Goal: Task Accomplishment & Management: Complete application form

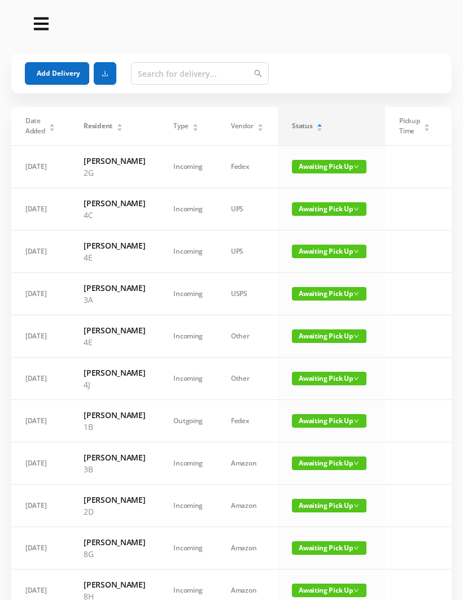
click at [54, 77] on button "Add Delivery" at bounding box center [57, 73] width 64 height 23
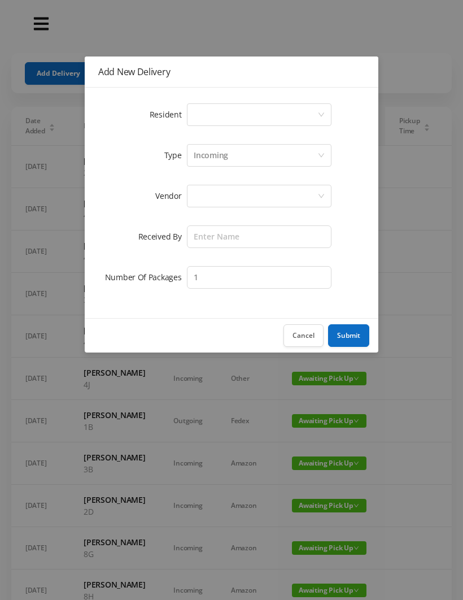
click at [207, 110] on div "Select a person" at bounding box center [256, 114] width 124 height 21
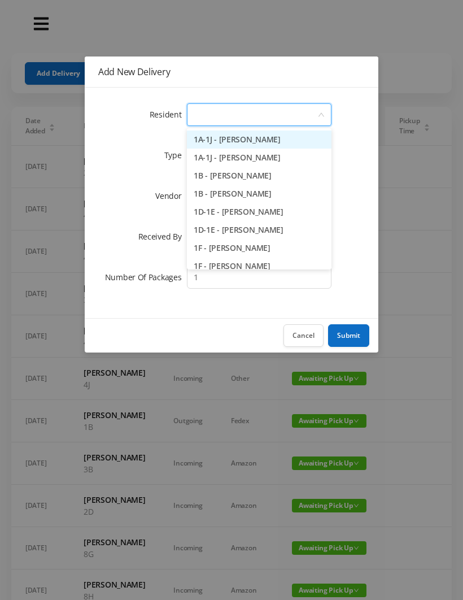
type input "6"
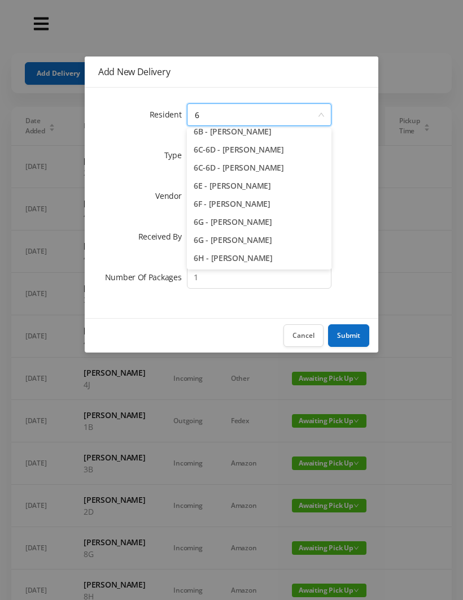
scroll to position [80, 0]
click at [246, 223] on li "6G - [PERSON_NAME]" at bounding box center [259, 222] width 145 height 18
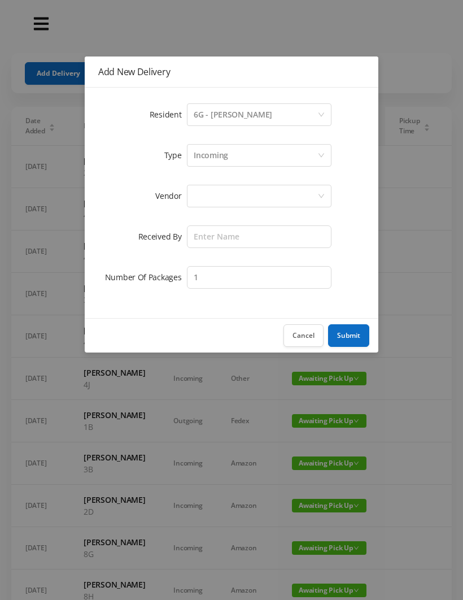
click at [210, 199] on div at bounding box center [256, 195] width 124 height 21
click at [262, 112] on div "6G - [PERSON_NAME]" at bounding box center [233, 114] width 79 height 21
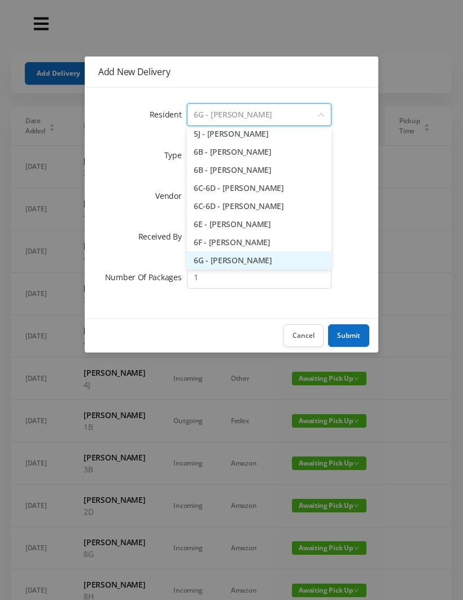
scroll to position [1140, 0]
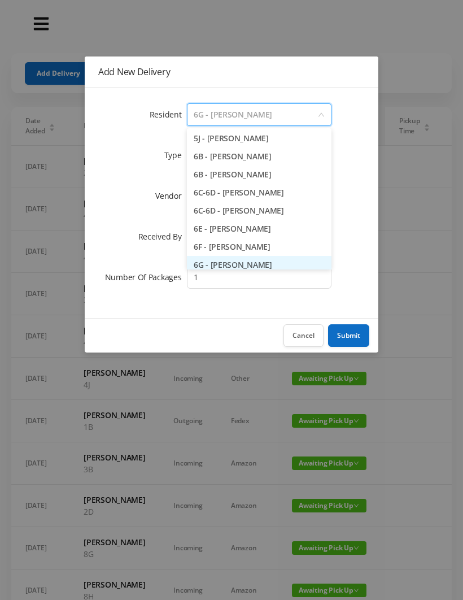
click at [359, 324] on button "Submit" at bounding box center [348, 335] width 41 height 23
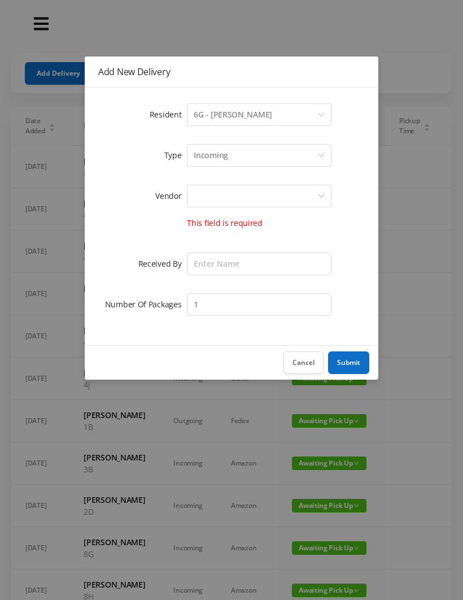
click at [205, 194] on div at bounding box center [256, 195] width 124 height 21
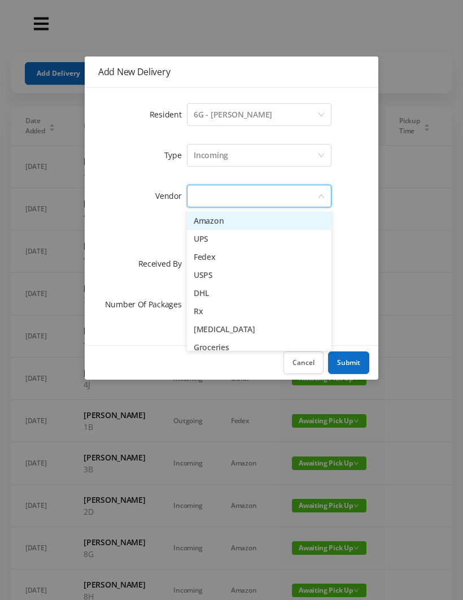
click at [244, 223] on li "Amazon" at bounding box center [259, 221] width 145 height 18
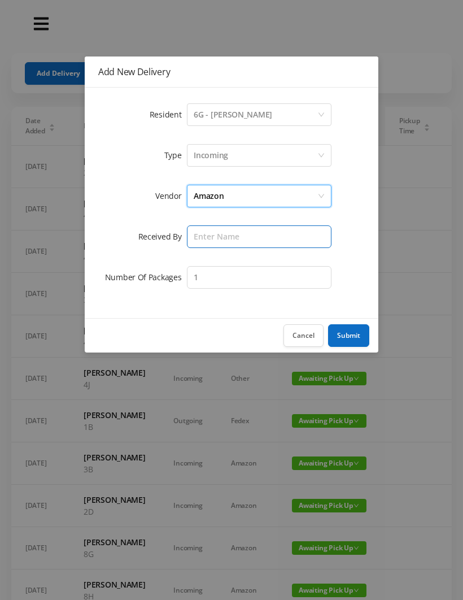
click at [213, 234] on input "text" at bounding box center [259, 236] width 145 height 23
type input "[PERSON_NAME]"
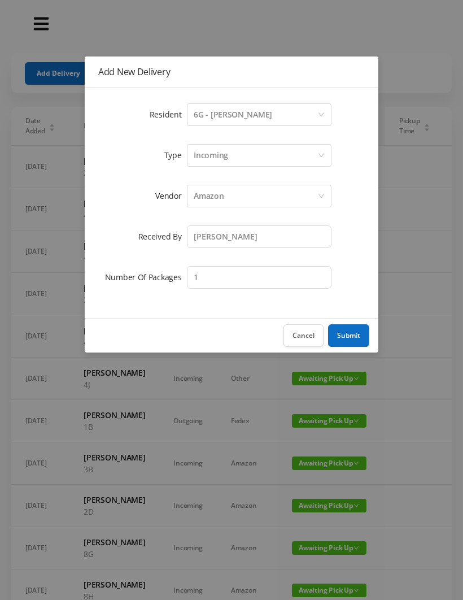
click at [354, 328] on button "Submit" at bounding box center [348, 335] width 41 height 23
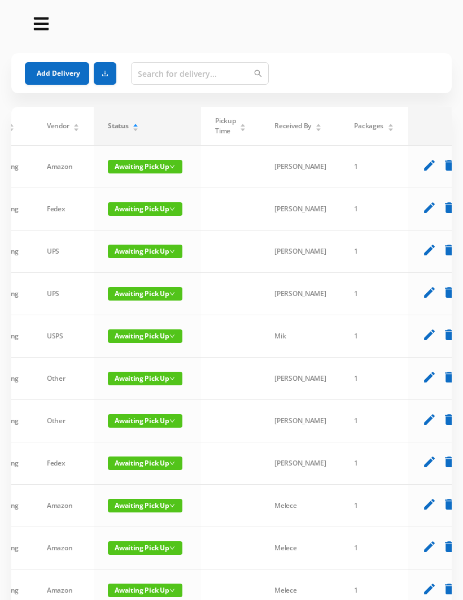
scroll to position [0, 184]
click at [443, 168] on icon "delete" at bounding box center [450, 165] width 14 height 14
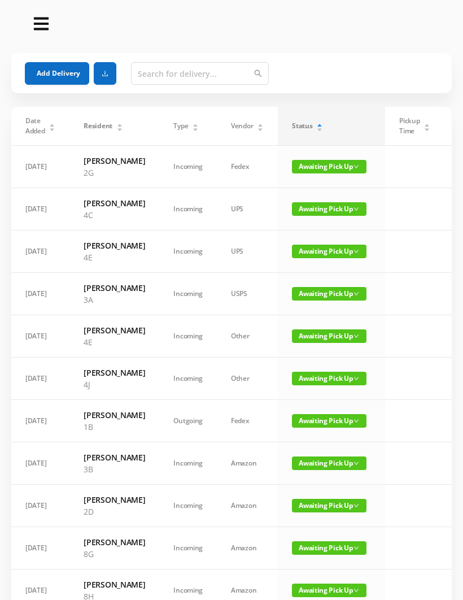
scroll to position [0, 0]
click at [66, 75] on button "Add Delivery" at bounding box center [57, 73] width 64 height 23
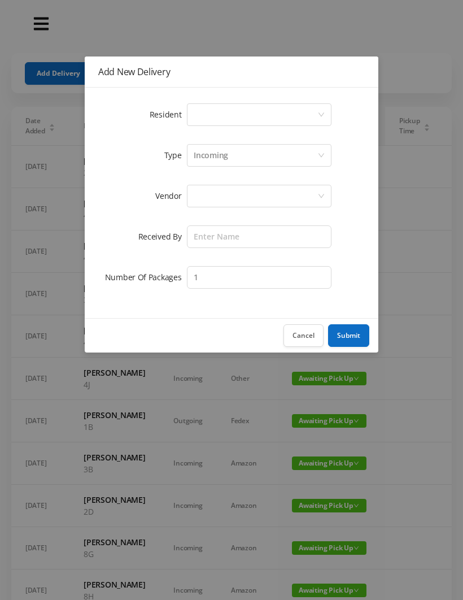
click at [209, 112] on div "Select a person" at bounding box center [256, 114] width 124 height 21
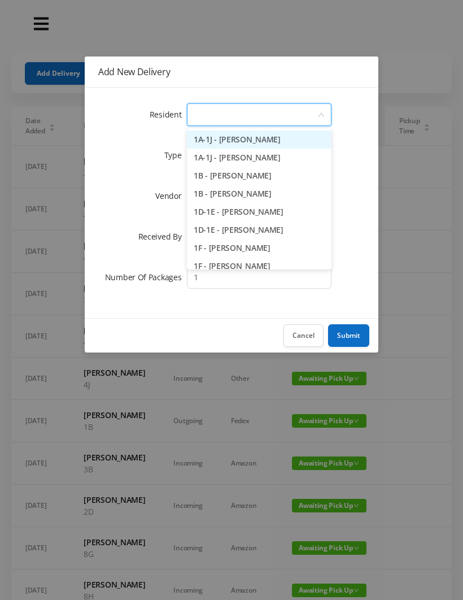
type input "6"
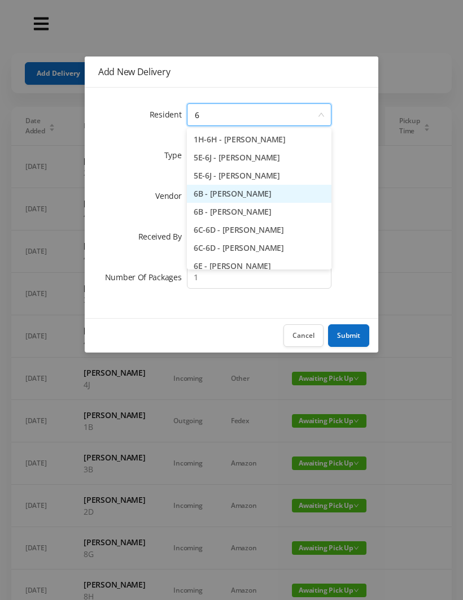
click at [234, 192] on li "6B - [PERSON_NAME]" at bounding box center [259, 194] width 145 height 18
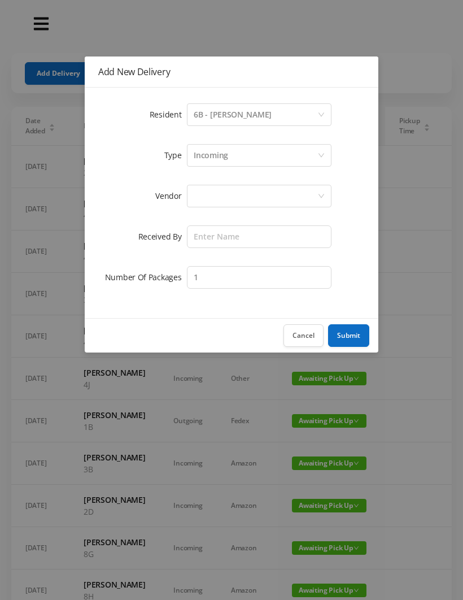
click at [205, 199] on div at bounding box center [256, 195] width 124 height 21
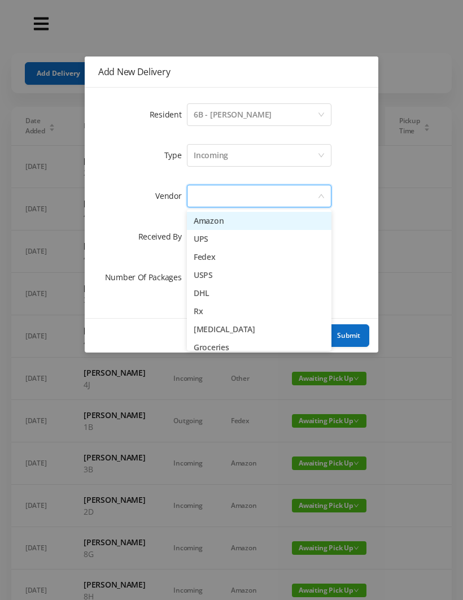
click at [251, 216] on li "Amazon" at bounding box center [259, 221] width 145 height 18
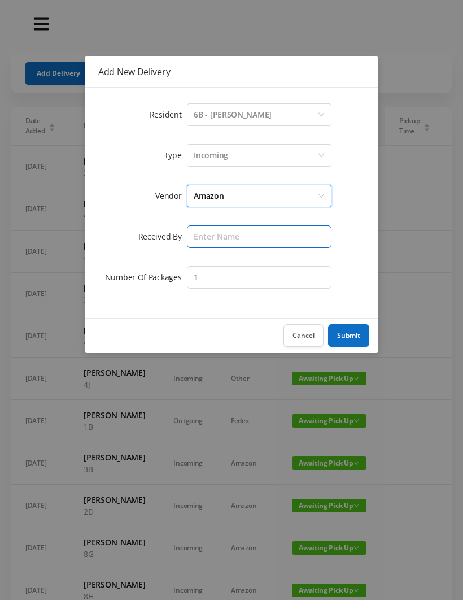
click at [209, 239] on input "text" at bounding box center [259, 236] width 145 height 23
type input "[PERSON_NAME]"
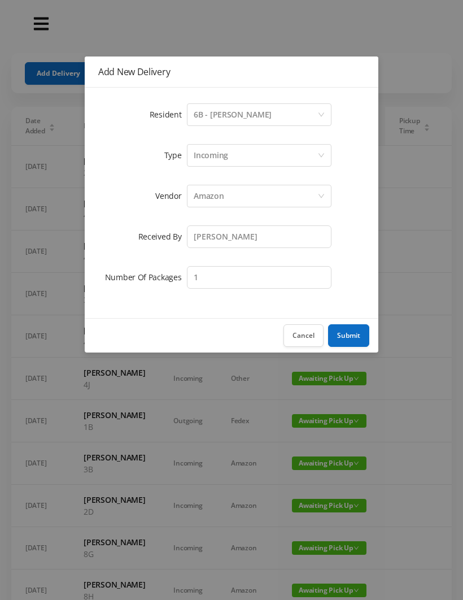
click at [351, 329] on button "Submit" at bounding box center [348, 335] width 41 height 23
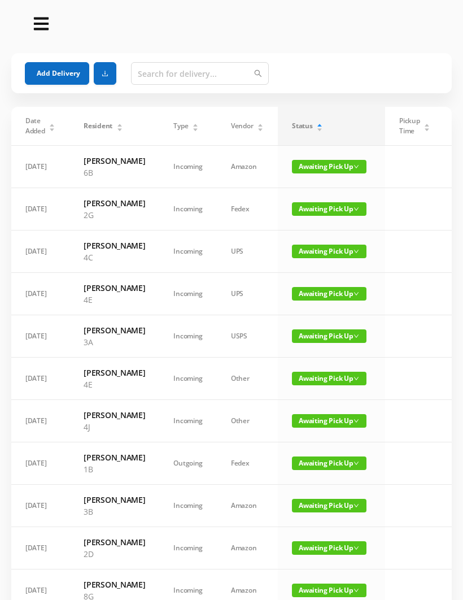
click at [57, 75] on button "Add Delivery" at bounding box center [57, 73] width 64 height 23
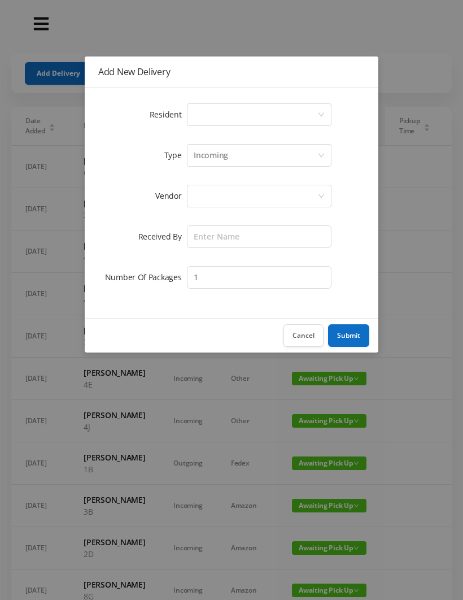
click at [202, 118] on div "Select a person" at bounding box center [256, 114] width 124 height 21
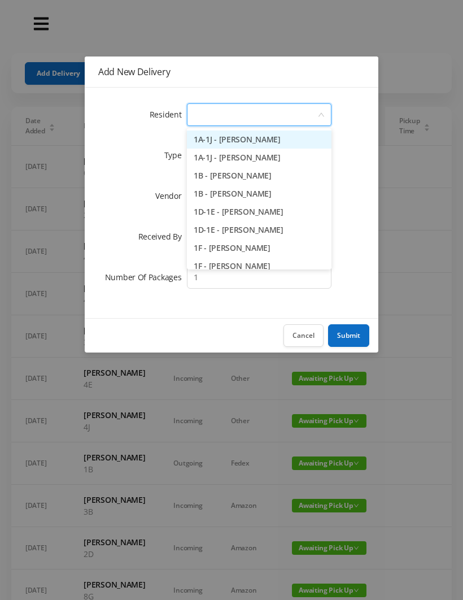
type input "8"
click at [236, 246] on li "8D - [PERSON_NAME]" at bounding box center [259, 248] width 145 height 18
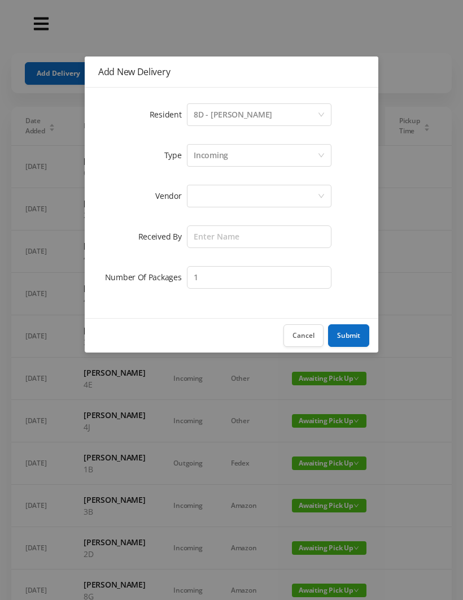
click at [207, 191] on div at bounding box center [256, 195] width 124 height 21
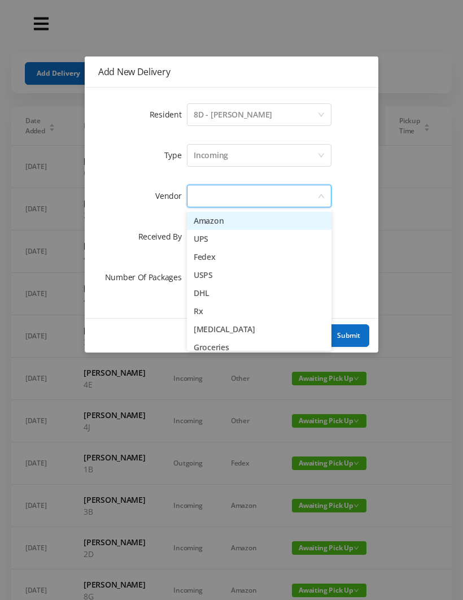
click at [245, 217] on li "Amazon" at bounding box center [259, 221] width 145 height 18
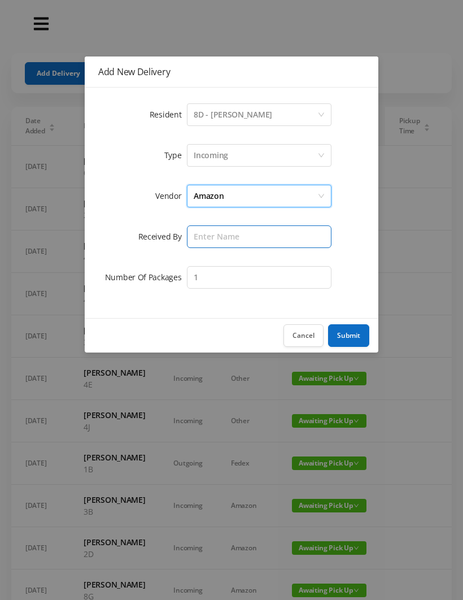
click at [209, 238] on input "text" at bounding box center [259, 236] width 145 height 23
type input "[PERSON_NAME]"
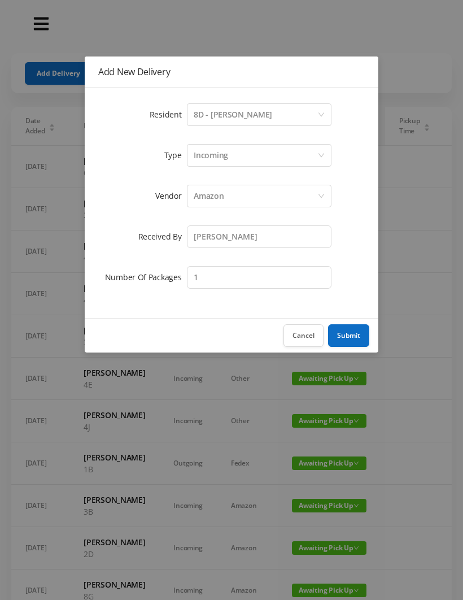
click at [356, 333] on button "Submit" at bounding box center [348, 335] width 41 height 23
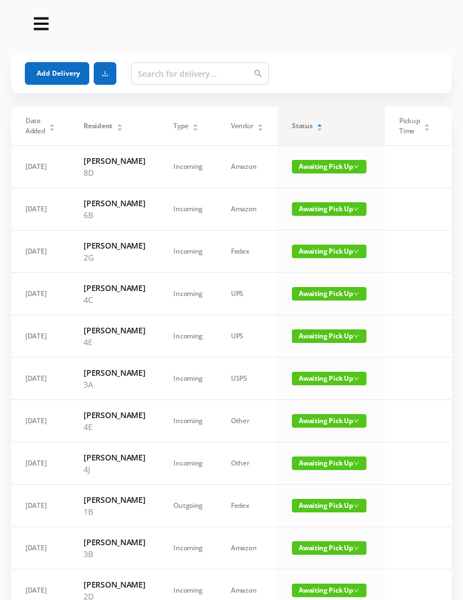
click at [61, 73] on button "Add Delivery" at bounding box center [57, 73] width 64 height 23
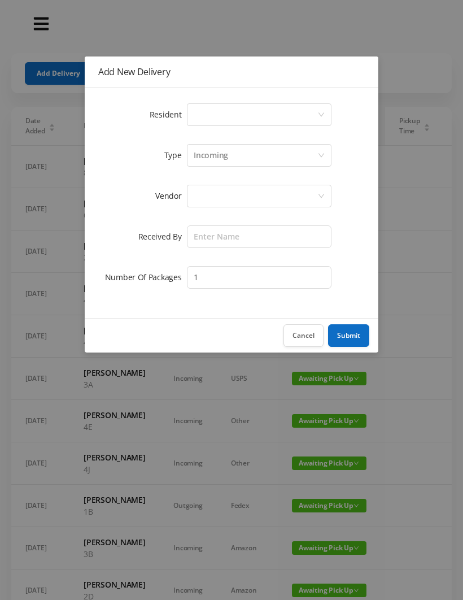
click at [197, 108] on div "Select a person" at bounding box center [256, 114] width 124 height 21
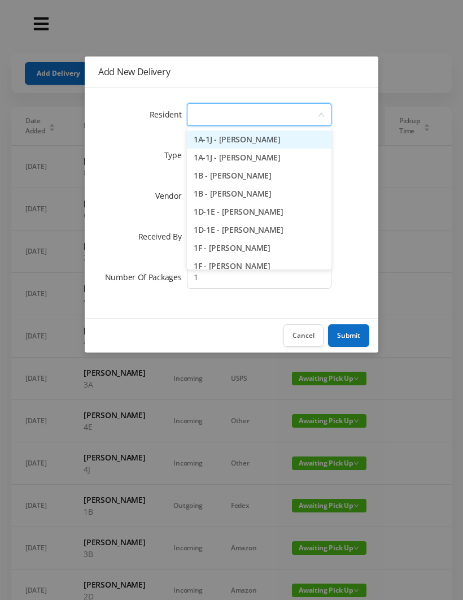
type input "2"
click at [229, 227] on li "2D - [PERSON_NAME]" at bounding box center [259, 230] width 145 height 18
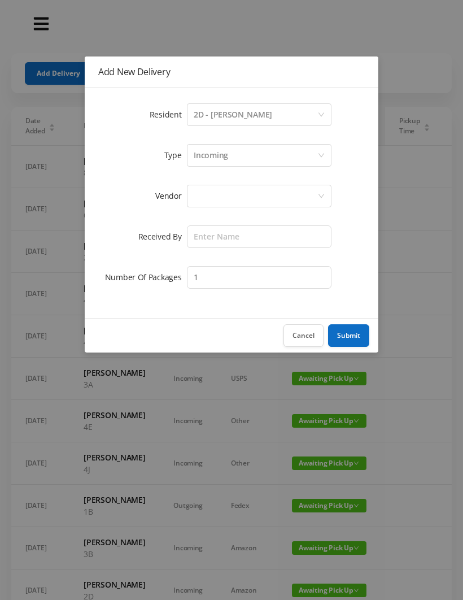
click at [206, 190] on div at bounding box center [256, 195] width 124 height 21
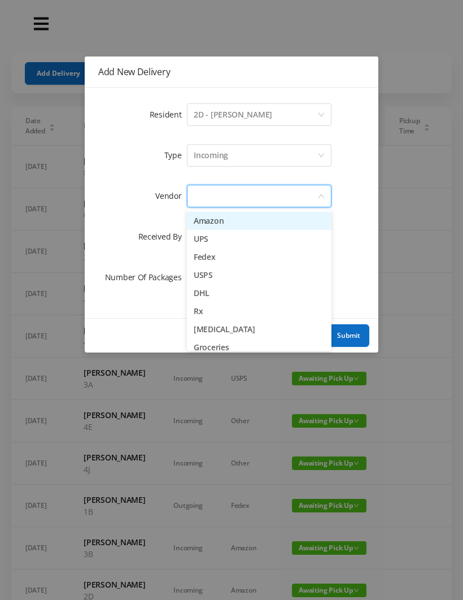
click at [245, 216] on li "Amazon" at bounding box center [259, 221] width 145 height 18
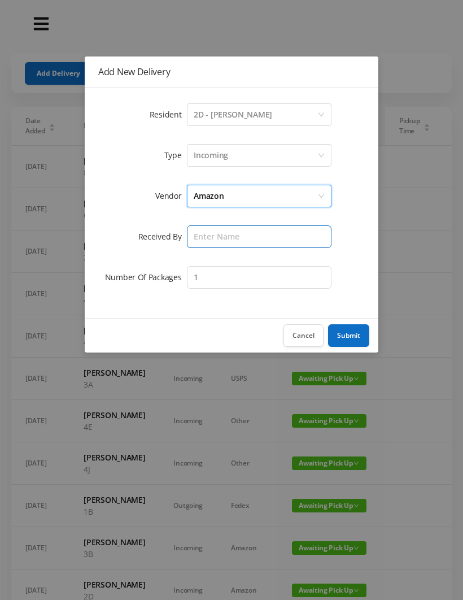
click at [211, 234] on input "text" at bounding box center [259, 236] width 145 height 23
type input "[PERSON_NAME]"
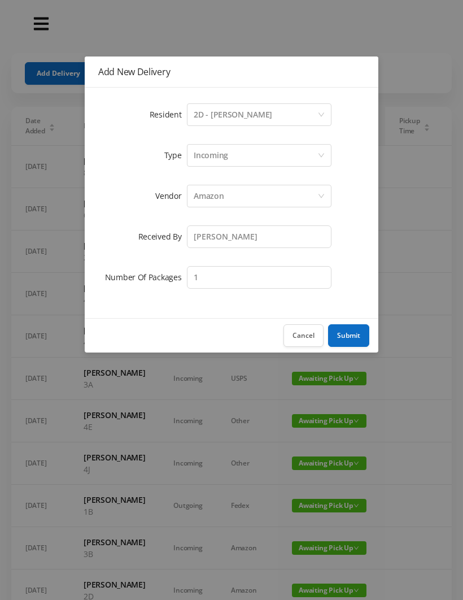
click at [359, 336] on button "Submit" at bounding box center [348, 335] width 41 height 23
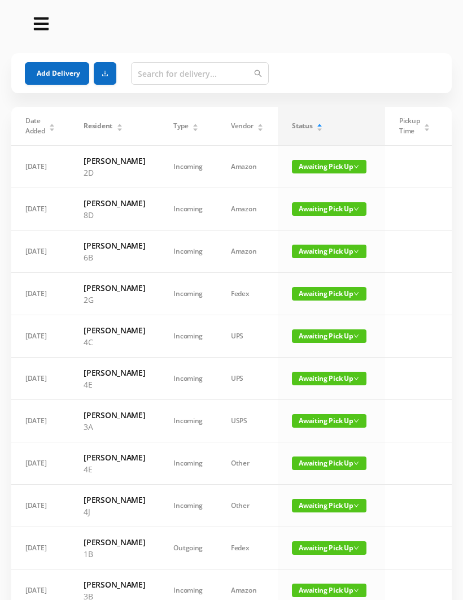
click at [58, 69] on button "Add Delivery" at bounding box center [57, 73] width 64 height 23
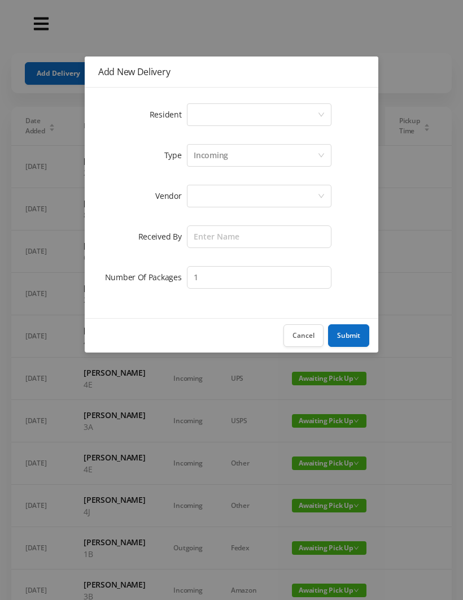
click at [210, 111] on div "Select a person" at bounding box center [256, 114] width 124 height 21
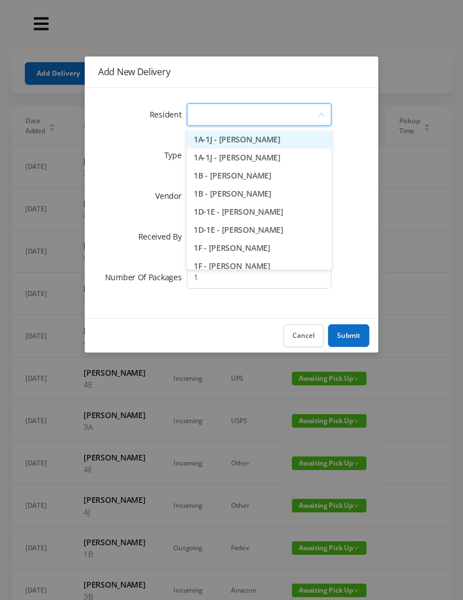
type input "8"
click at [264, 137] on li "8A - [PERSON_NAME]" at bounding box center [259, 140] width 145 height 18
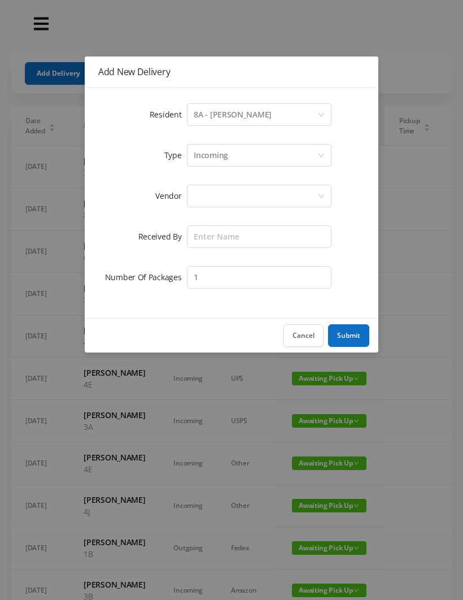
click at [206, 186] on div at bounding box center [256, 195] width 124 height 21
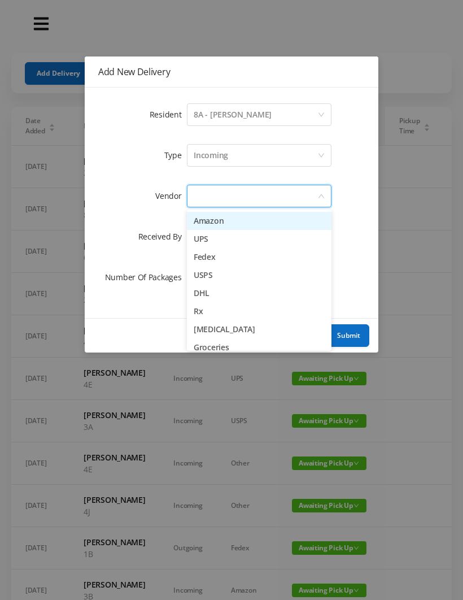
click at [254, 222] on li "Amazon" at bounding box center [259, 221] width 145 height 18
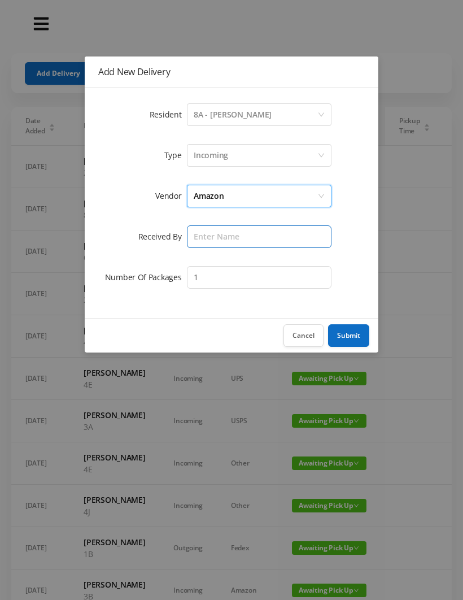
click at [217, 236] on input "text" at bounding box center [259, 236] width 145 height 23
type input "W"
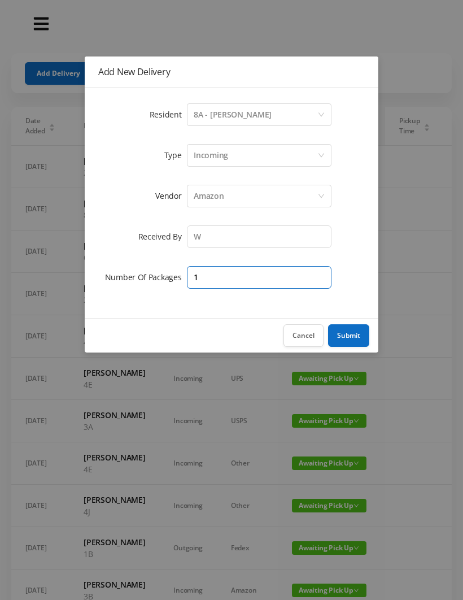
click at [216, 271] on input "1" at bounding box center [259, 277] width 145 height 23
click at [214, 276] on input "1" at bounding box center [259, 277] width 145 height 23
type input "2"
click at [358, 338] on button "Submit" at bounding box center [348, 335] width 41 height 23
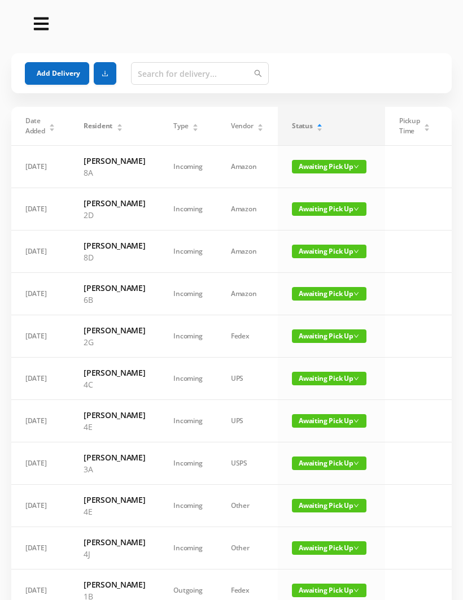
click at [60, 76] on button "Add Delivery" at bounding box center [57, 73] width 64 height 23
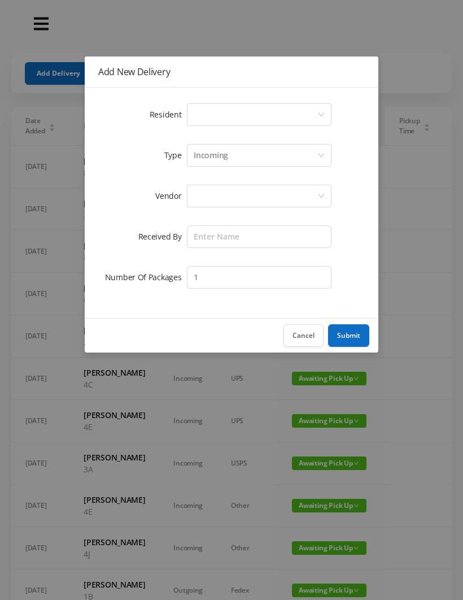
click at [208, 116] on div "Select a person" at bounding box center [256, 114] width 124 height 21
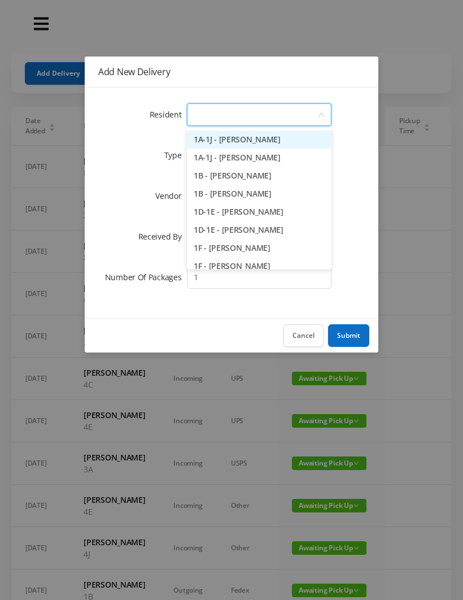
type input "5"
click at [244, 196] on li "5B - [PERSON_NAME]" at bounding box center [259, 194] width 145 height 18
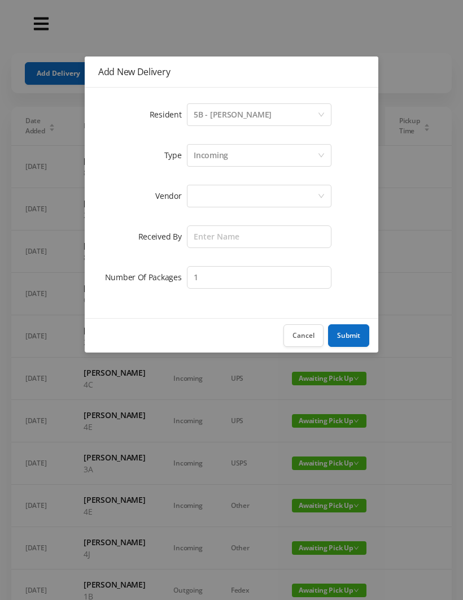
click at [212, 190] on div at bounding box center [256, 195] width 124 height 21
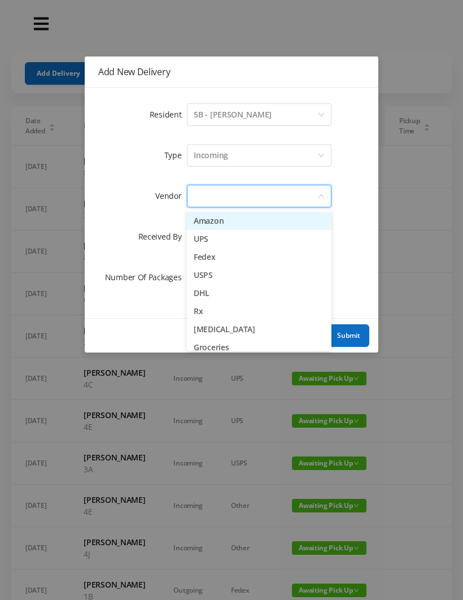
click at [248, 220] on li "Amazon" at bounding box center [259, 221] width 145 height 18
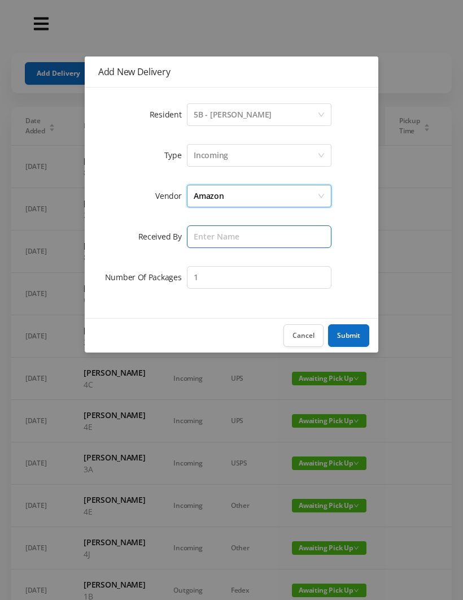
click at [210, 237] on input "text" at bounding box center [259, 236] width 145 height 23
type input "[PERSON_NAME]"
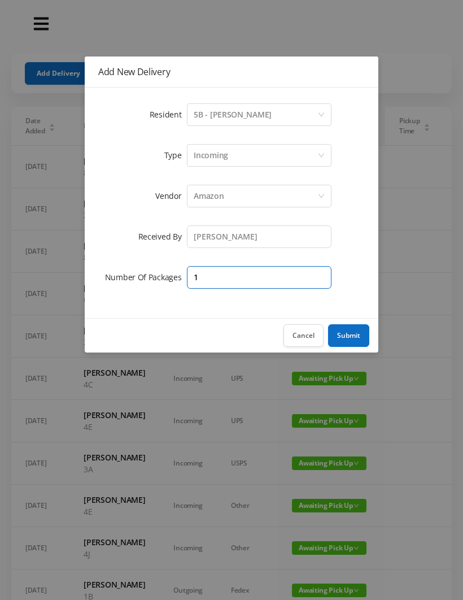
click at [216, 272] on input "1" at bounding box center [259, 277] width 145 height 23
type input "2"
click at [348, 340] on button "Submit" at bounding box center [348, 335] width 41 height 23
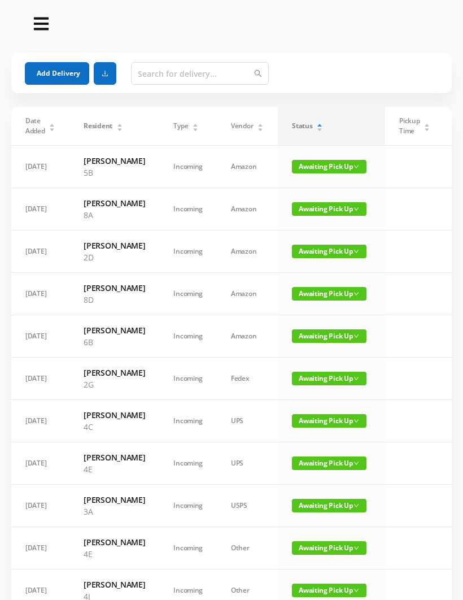
click at [66, 71] on button "Add Delivery" at bounding box center [57, 73] width 64 height 23
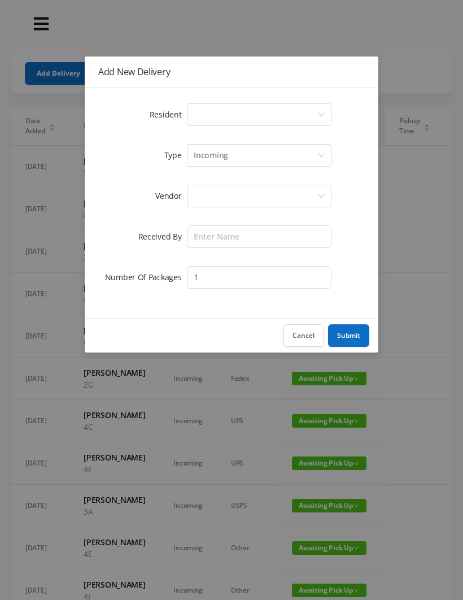
click at [207, 110] on div "Select a person" at bounding box center [256, 114] width 124 height 21
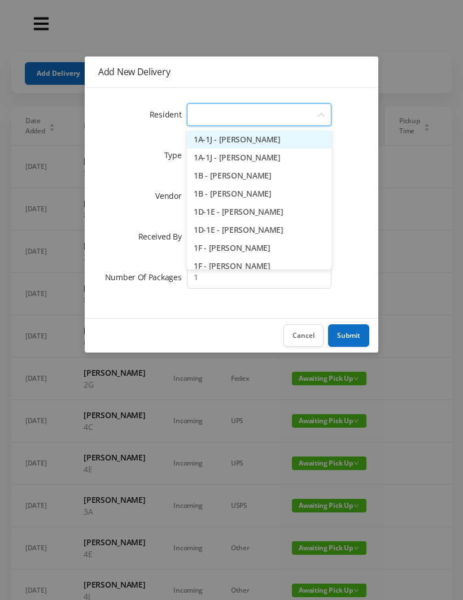
type input "2"
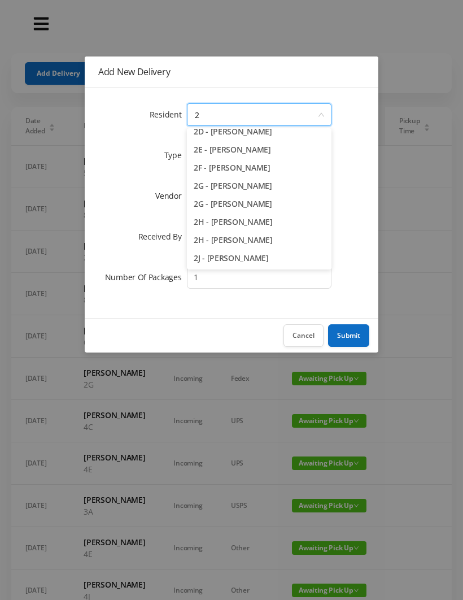
scroll to position [116, 0]
click at [244, 242] on li "2H - [PERSON_NAME]" at bounding box center [259, 240] width 145 height 18
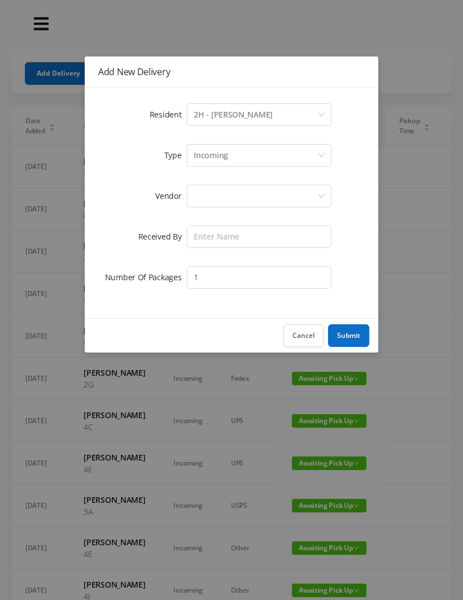
click at [214, 197] on div at bounding box center [256, 195] width 124 height 21
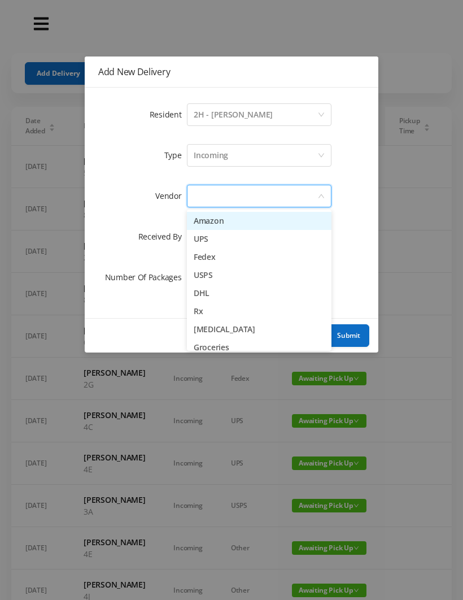
click at [245, 222] on li "Amazon" at bounding box center [259, 221] width 145 height 18
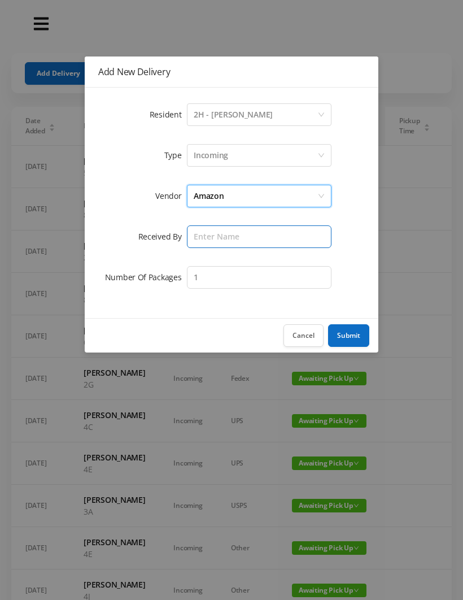
click at [212, 238] on input "text" at bounding box center [259, 236] width 145 height 23
type input "[PERSON_NAME]"
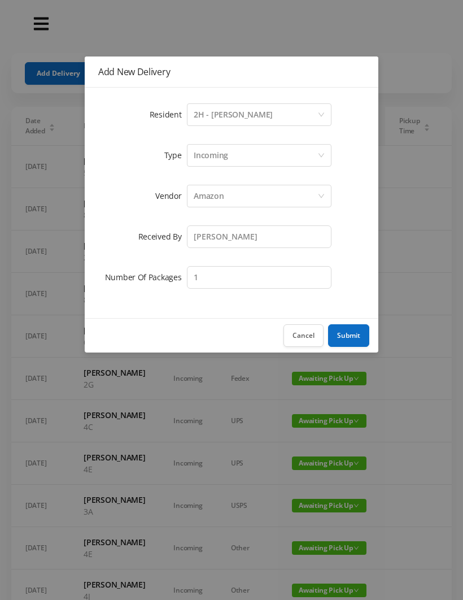
click at [358, 336] on button "Submit" at bounding box center [348, 335] width 41 height 23
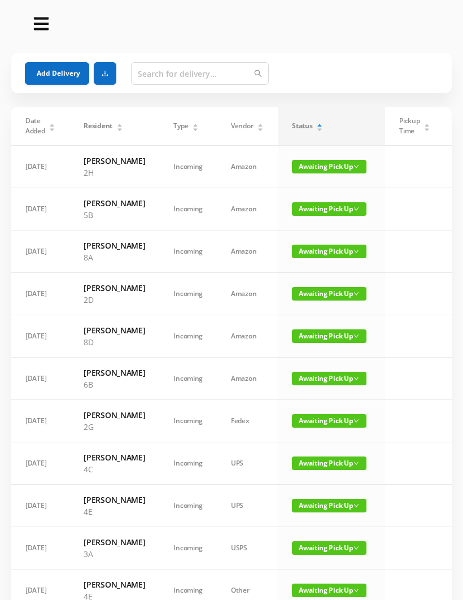
click at [61, 71] on button "Add Delivery" at bounding box center [57, 73] width 64 height 23
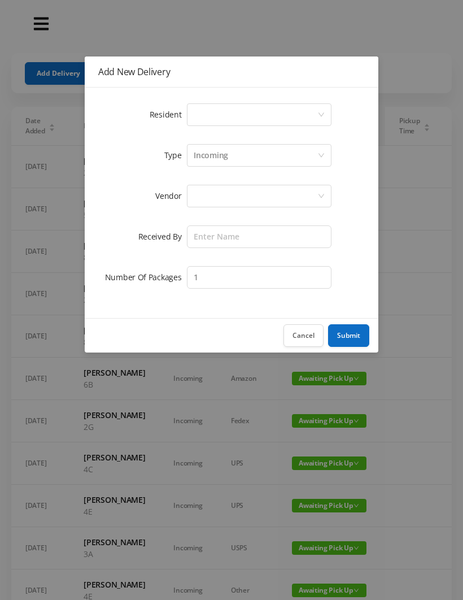
click at [206, 115] on div "Select a person" at bounding box center [256, 114] width 124 height 21
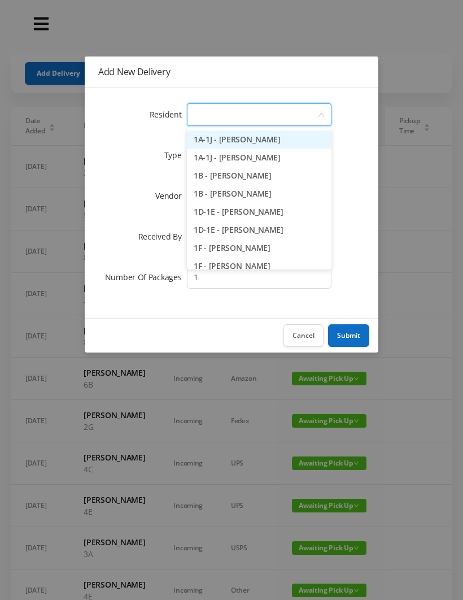
type input "4"
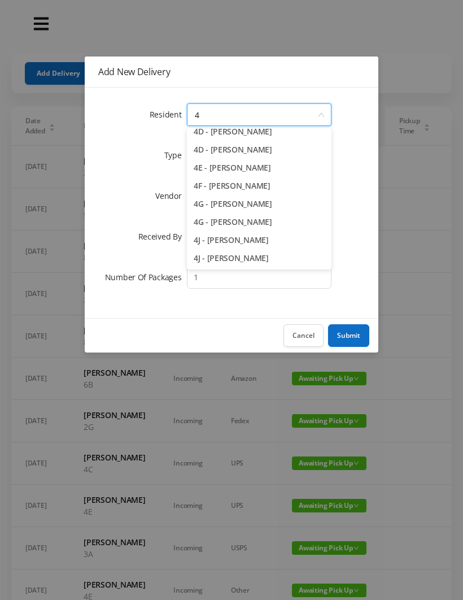
scroll to position [134, 0]
click at [236, 168] on li "4E - [PERSON_NAME]" at bounding box center [259, 168] width 145 height 18
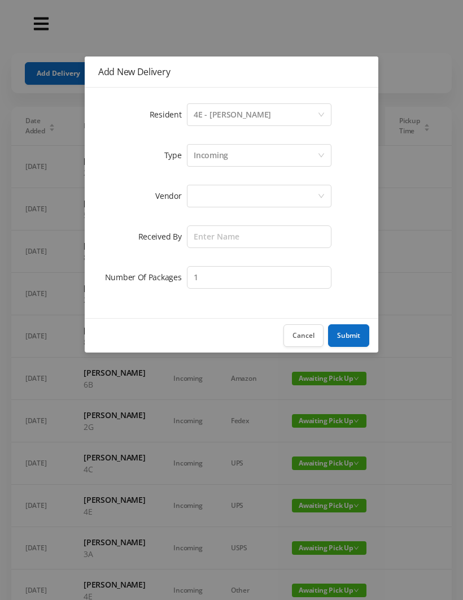
click at [201, 188] on div at bounding box center [256, 195] width 124 height 21
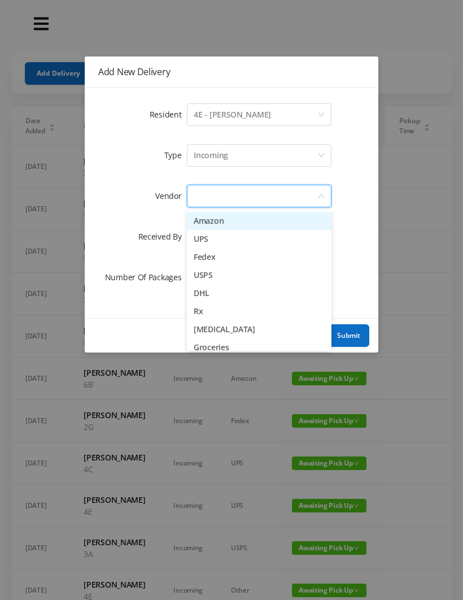
click at [244, 222] on li "Amazon" at bounding box center [259, 221] width 145 height 18
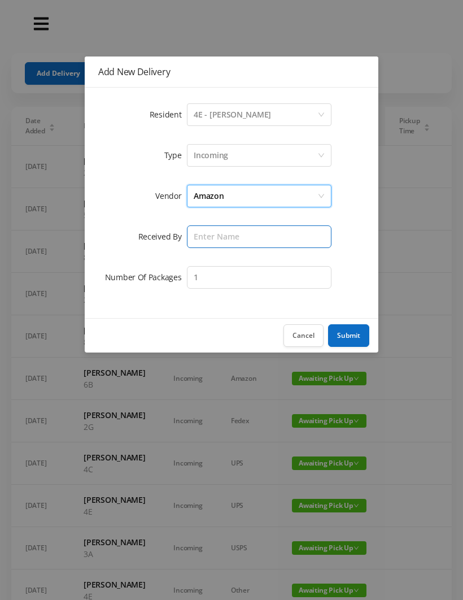
click at [209, 241] on input "text" at bounding box center [259, 236] width 145 height 23
type input "[PERSON_NAME]"
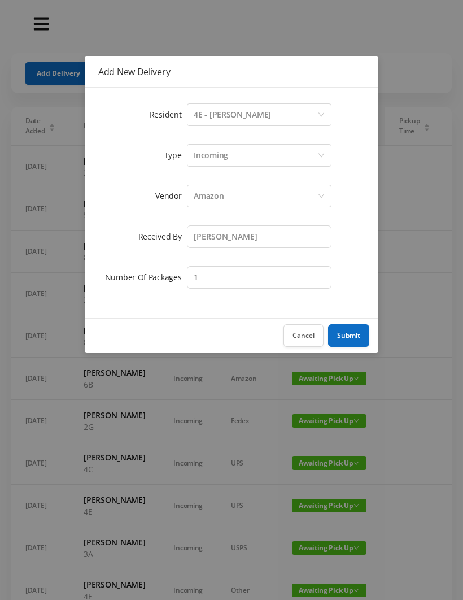
click at [351, 336] on button "Submit" at bounding box center [348, 335] width 41 height 23
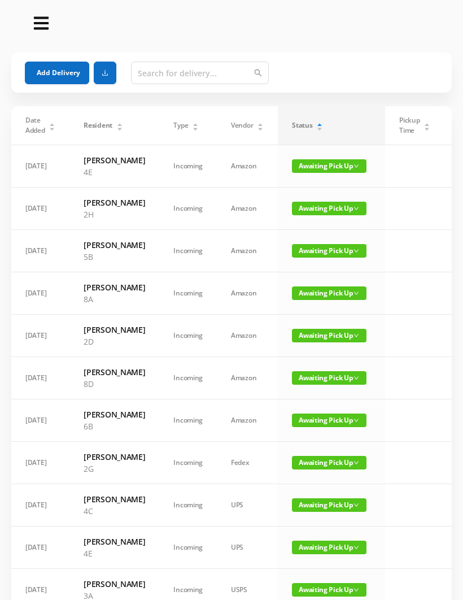
scroll to position [0, 0]
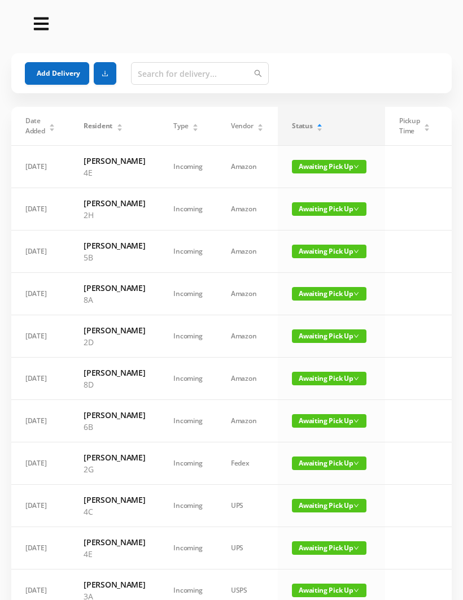
click at [59, 64] on button "Add Delivery" at bounding box center [57, 73] width 64 height 23
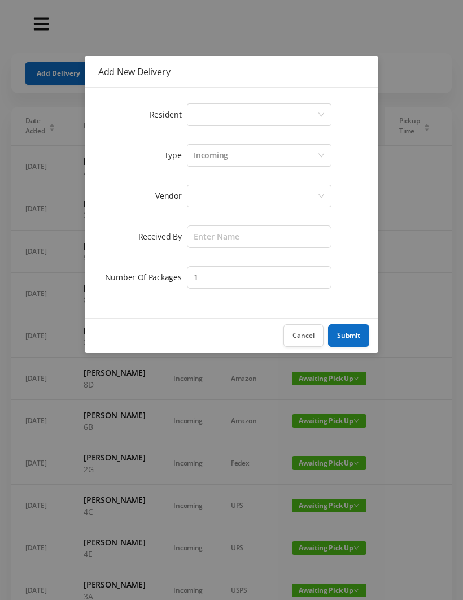
click at [220, 111] on div "Select a person" at bounding box center [256, 114] width 124 height 21
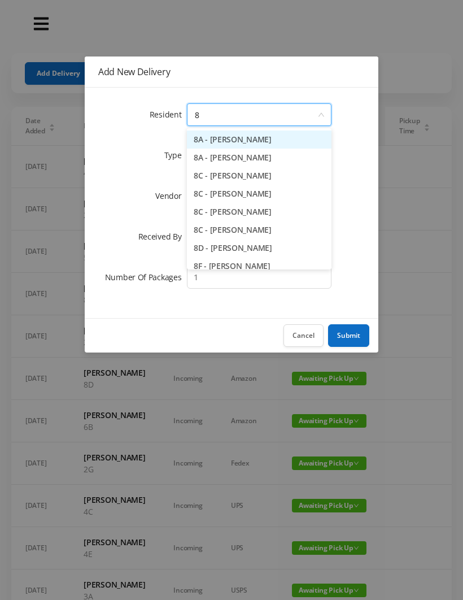
type input "8h"
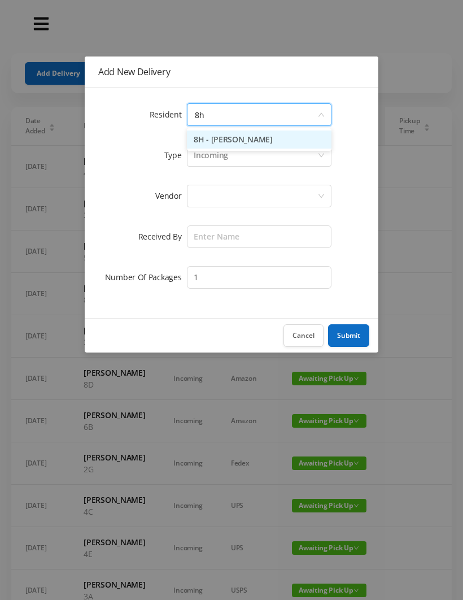
click at [267, 138] on li "8H - [PERSON_NAME]" at bounding box center [259, 140] width 145 height 18
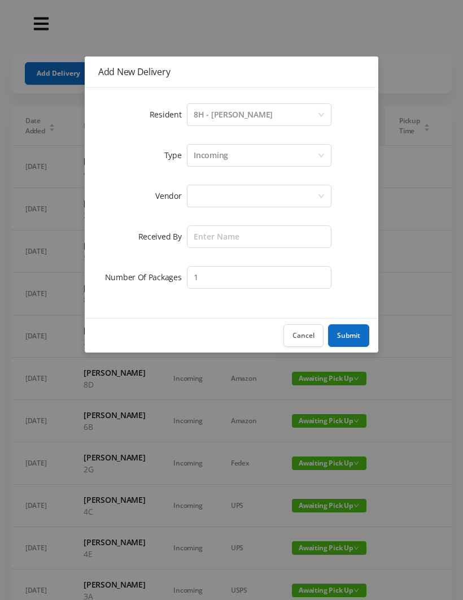
click at [210, 194] on div at bounding box center [256, 195] width 124 height 21
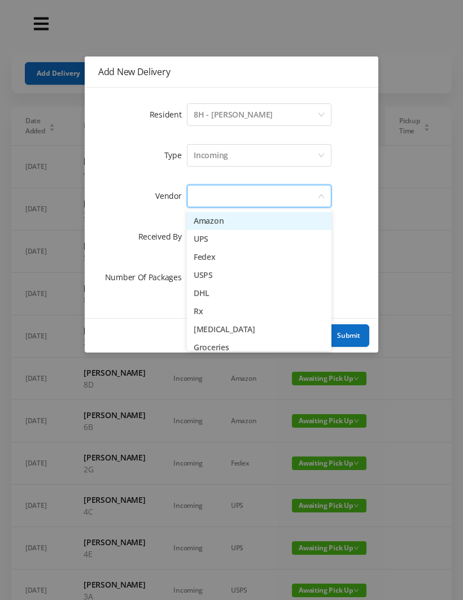
click at [242, 220] on li "Amazon" at bounding box center [259, 221] width 145 height 18
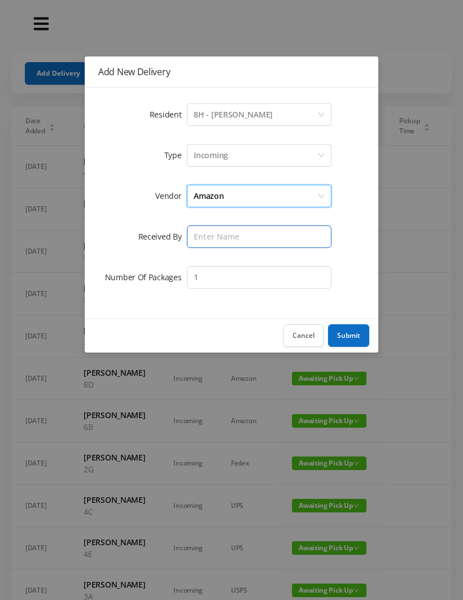
click at [203, 241] on input "text" at bounding box center [259, 236] width 145 height 23
type input "[PERSON_NAME]"
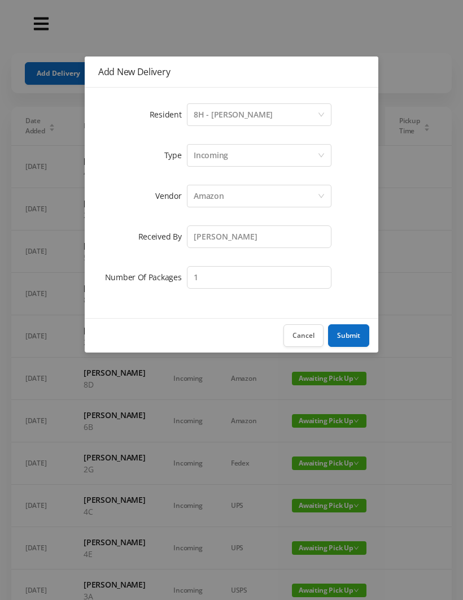
click at [350, 333] on button "Submit" at bounding box center [348, 335] width 41 height 23
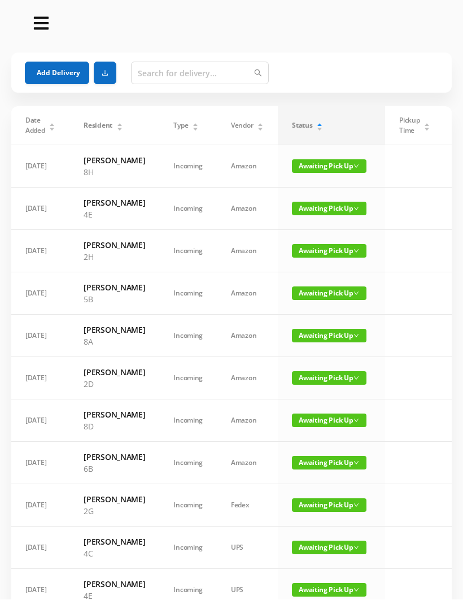
scroll to position [1, 0]
click at [316, 342] on span "Awaiting Pick Up" at bounding box center [329, 336] width 75 height 14
click at [310, 428] on link "Picked Up" at bounding box center [322, 429] width 73 height 18
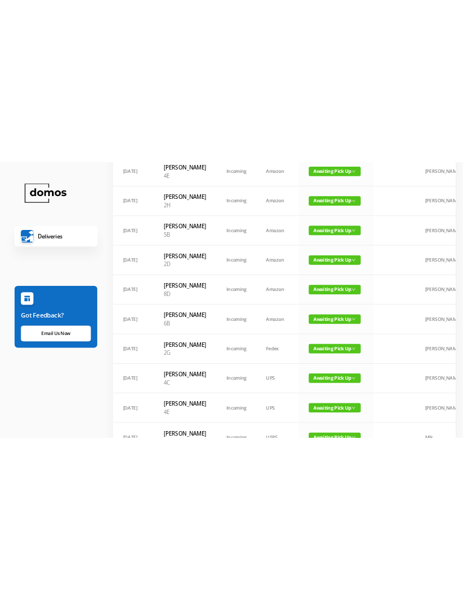
scroll to position [177, 0]
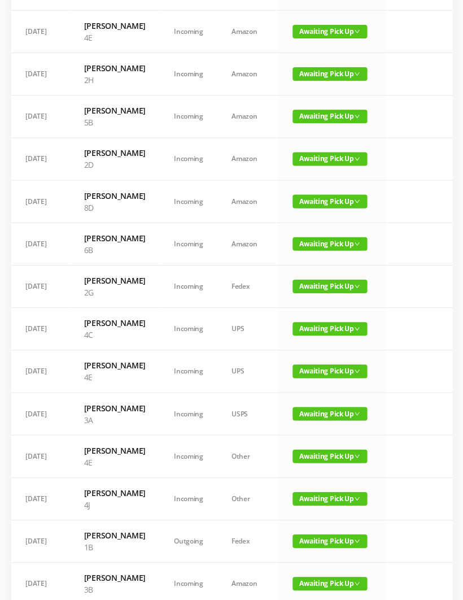
click at [316, 250] on span "Awaiting Pick Up" at bounding box center [329, 244] width 75 height 14
click at [322, 340] on link "Picked Up" at bounding box center [322, 343] width 73 height 18
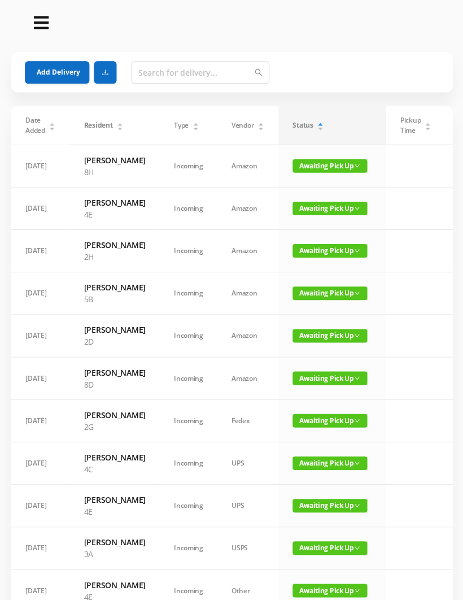
scroll to position [0, 0]
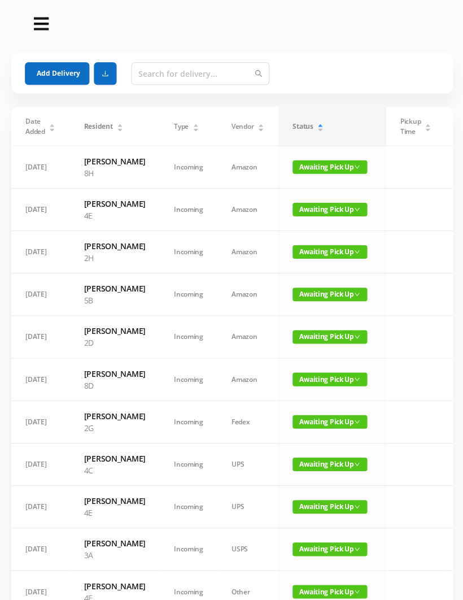
click at [51, 70] on button "Add Delivery" at bounding box center [57, 73] width 64 height 23
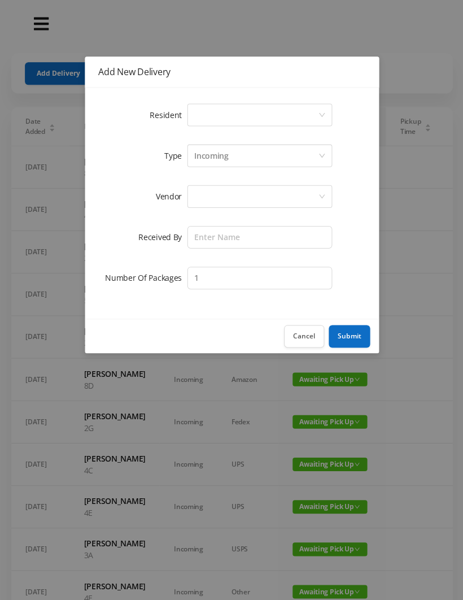
click at [209, 118] on div "Select a person" at bounding box center [256, 114] width 124 height 21
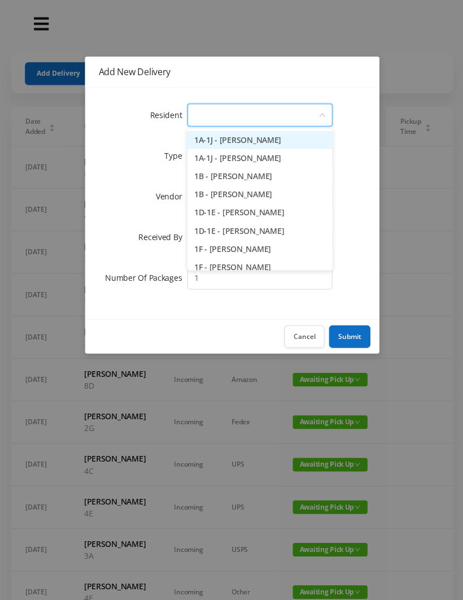
type input "8"
click at [293, 346] on button "Cancel" at bounding box center [304, 335] width 40 height 23
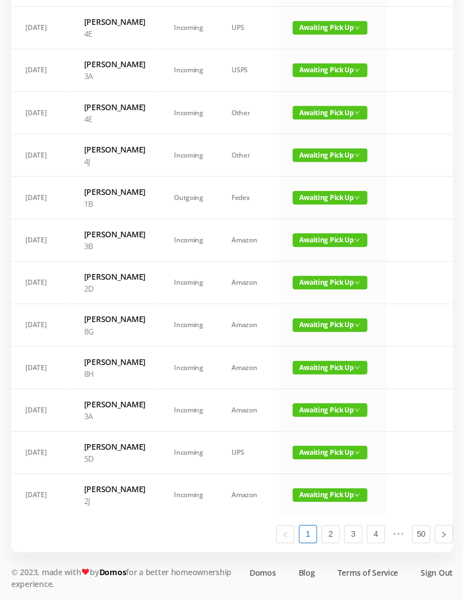
scroll to position [618, 0]
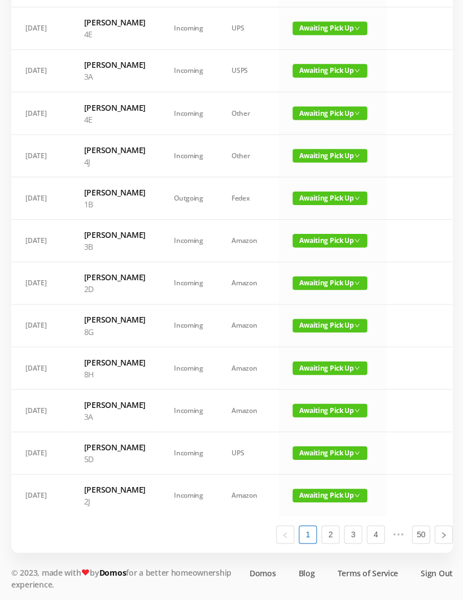
click at [339, 462] on td "Awaiting Pick Up" at bounding box center [331, 452] width 107 height 42
click at [330, 459] on span "Awaiting Pick Up" at bounding box center [329, 452] width 75 height 14
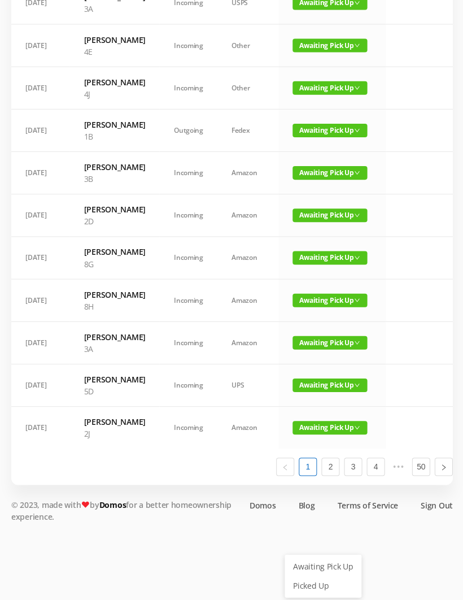
click at [310, 575] on link "Picked Up" at bounding box center [322, 584] width 73 height 18
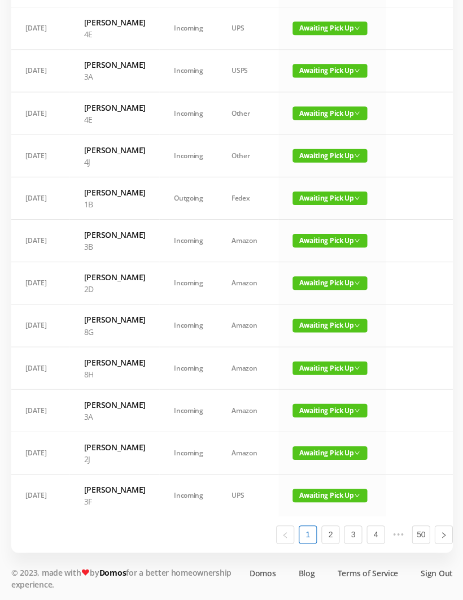
scroll to position [606, 0]
click at [315, 416] on span "Awaiting Pick Up" at bounding box center [329, 410] width 75 height 14
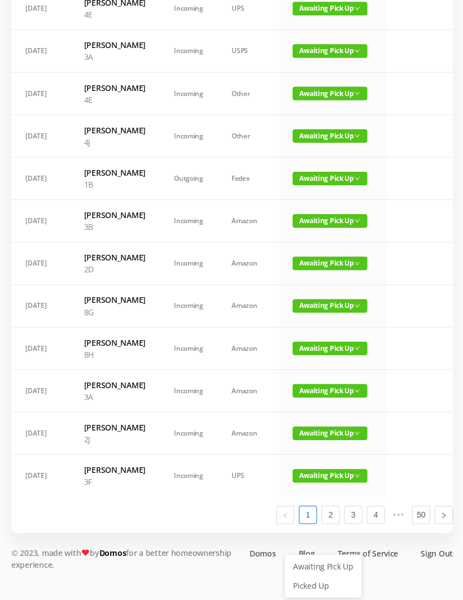
click at [320, 575] on link "Picked Up" at bounding box center [322, 584] width 73 height 18
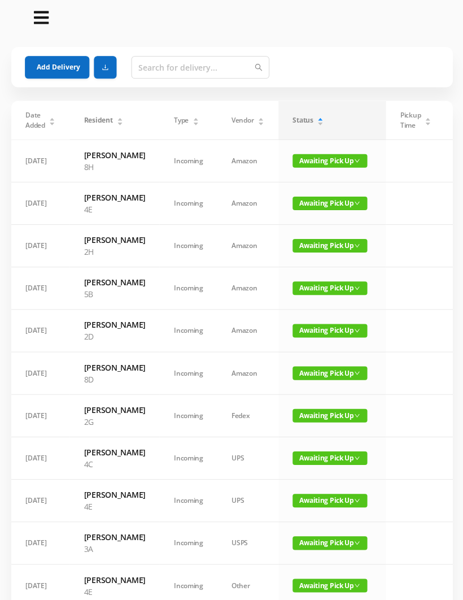
scroll to position [0, 0]
